Goal: Manage account settings

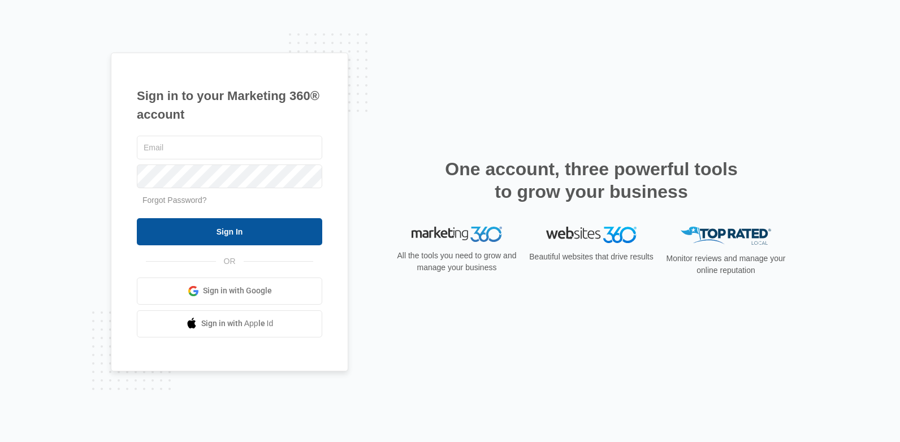
type input "[EMAIL_ADDRESS][DOMAIN_NAME]"
click at [215, 224] on input "Sign In" at bounding box center [229, 231] width 185 height 27
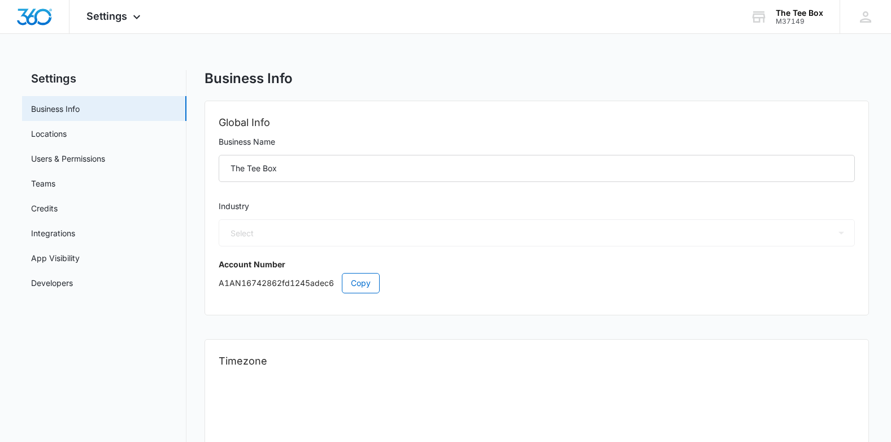
select select "11"
select select "US"
select select "America/New_York"
click at [55, 182] on link "Teams" at bounding box center [43, 183] width 24 height 12
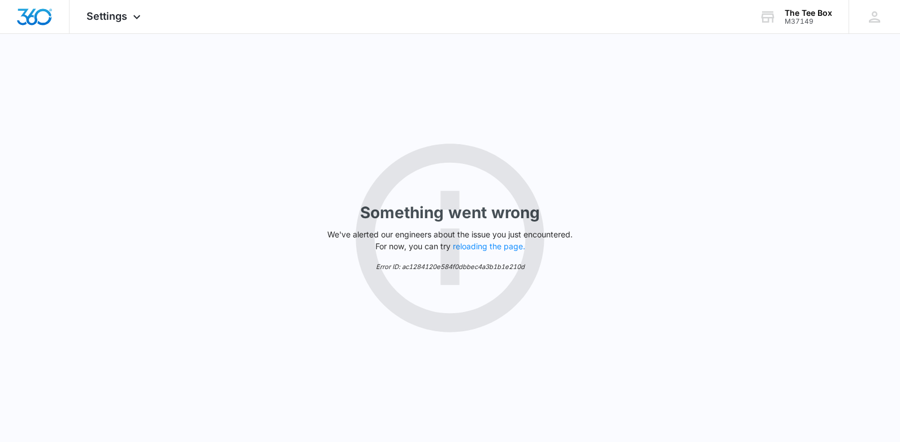
click at [66, 195] on div "Something went wrong We've alerted our engineers about the issue you just encou…" at bounding box center [450, 238] width 900 height 408
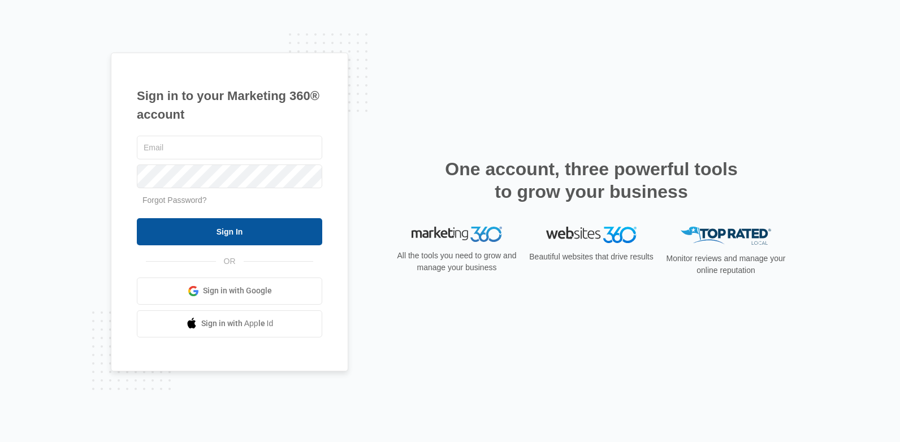
type input "[EMAIL_ADDRESS][DOMAIN_NAME]"
click at [248, 227] on input "Sign In" at bounding box center [229, 231] width 185 height 27
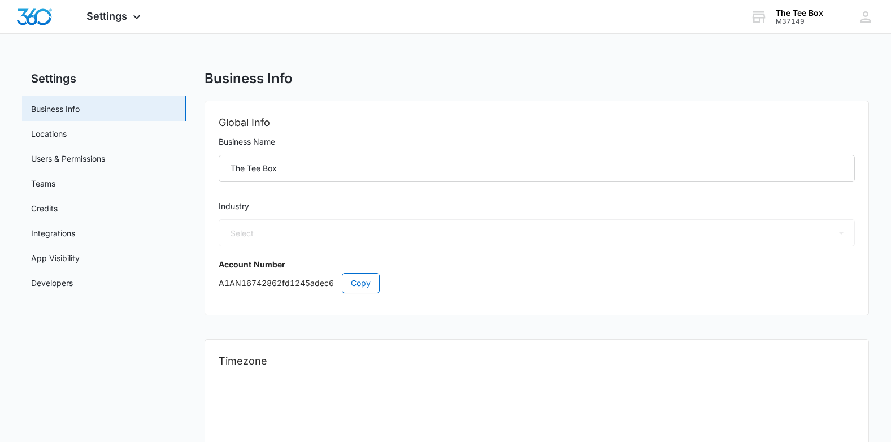
select select "11"
select select "US"
select select "America/New_York"
click at [108, 23] on div "Settings Apps Reputation Websites Forms CRM Email Social Shop Payments Content …" at bounding box center [114, 16] width 91 height 33
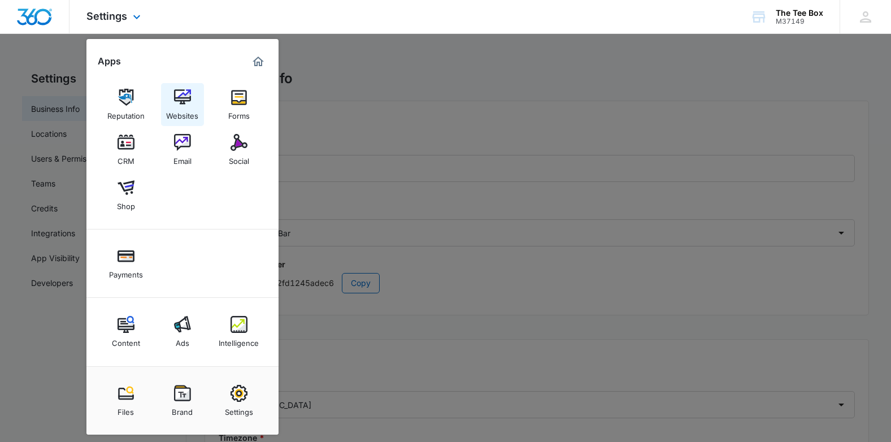
click at [174, 102] on img at bounding box center [182, 97] width 17 height 17
